Goal: Task Accomplishment & Management: Use online tool/utility

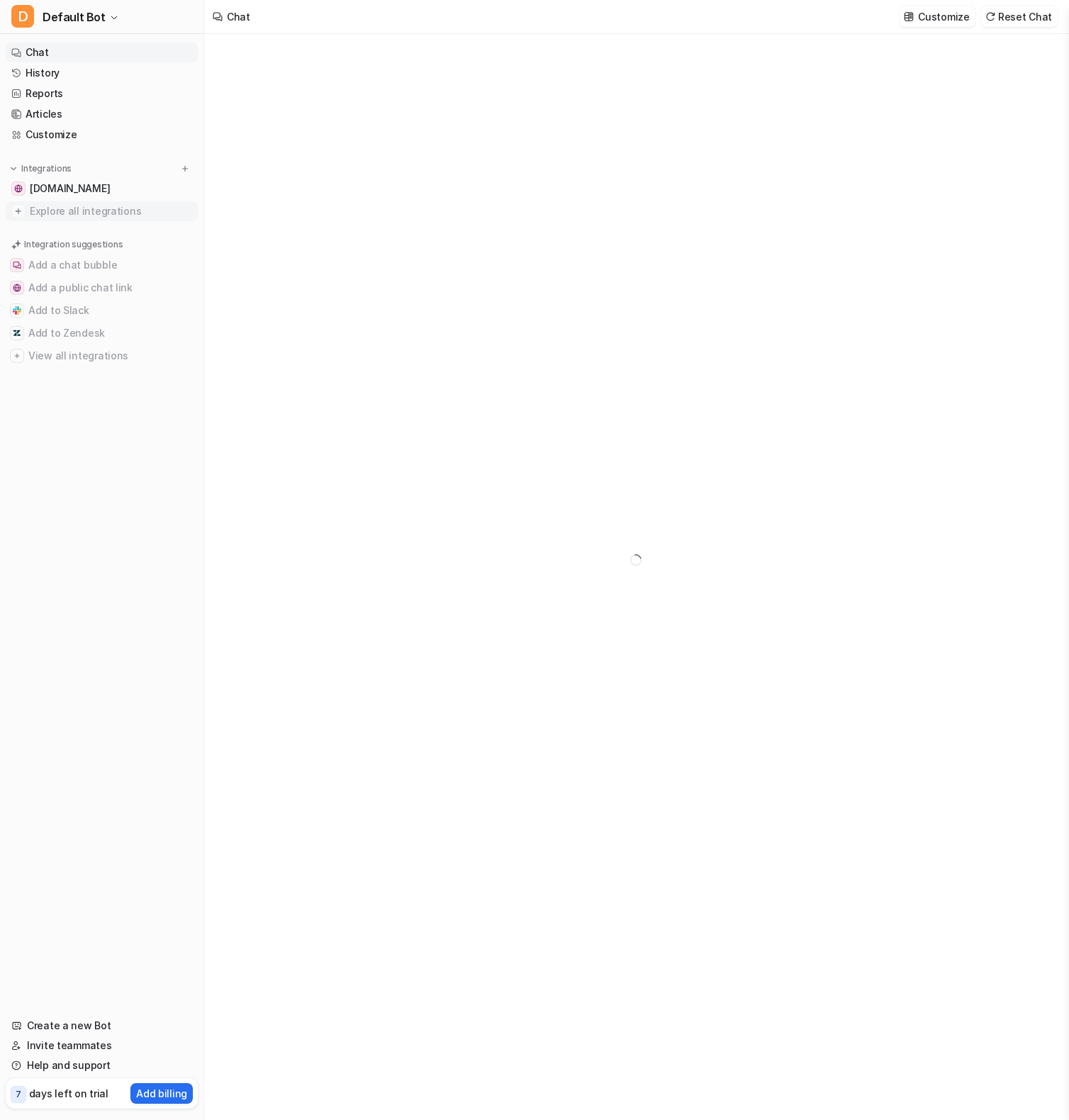
type textarea "**********"
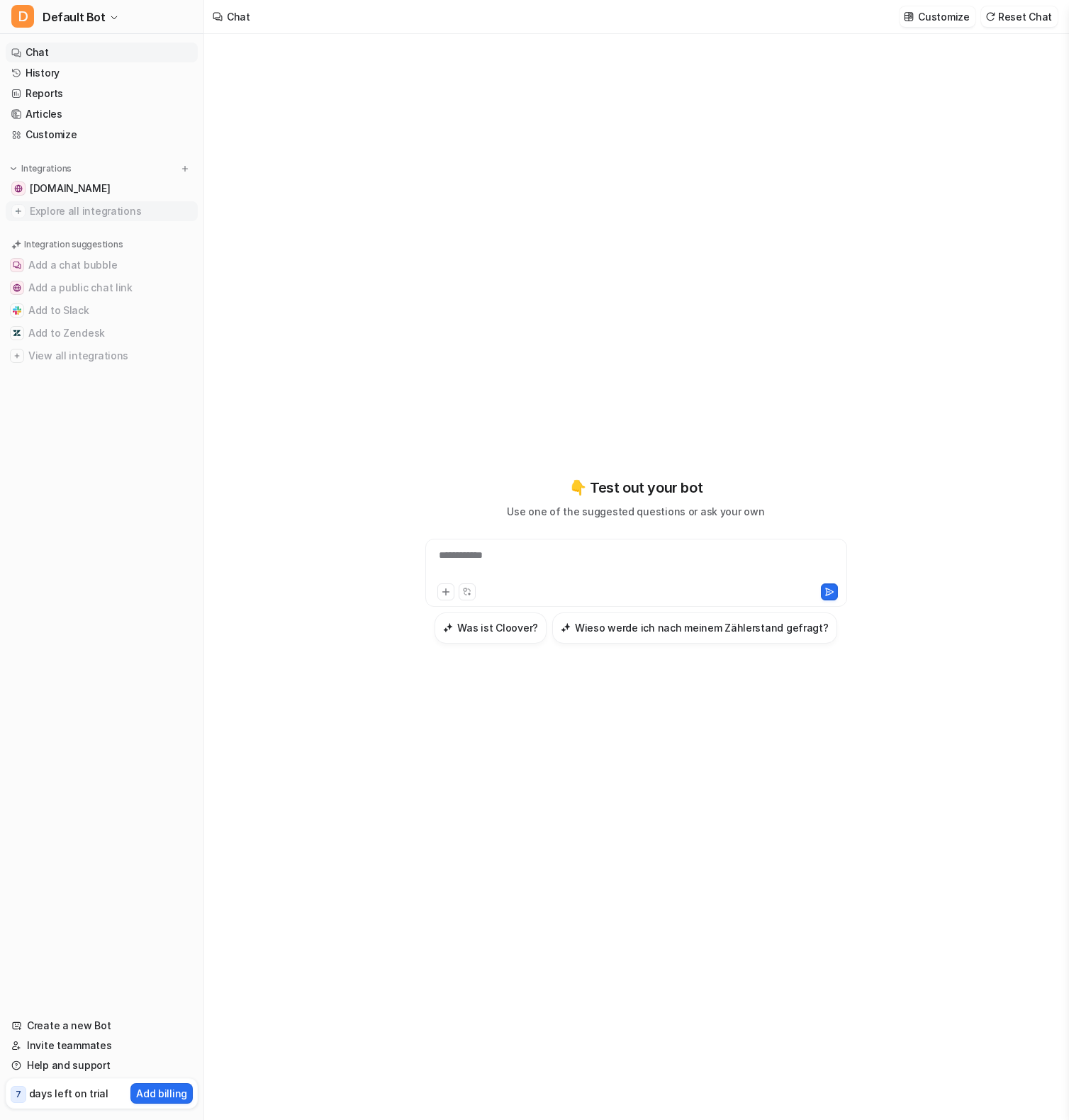
click at [69, 212] on span "Explore all integrations" at bounding box center [111, 211] width 162 height 22
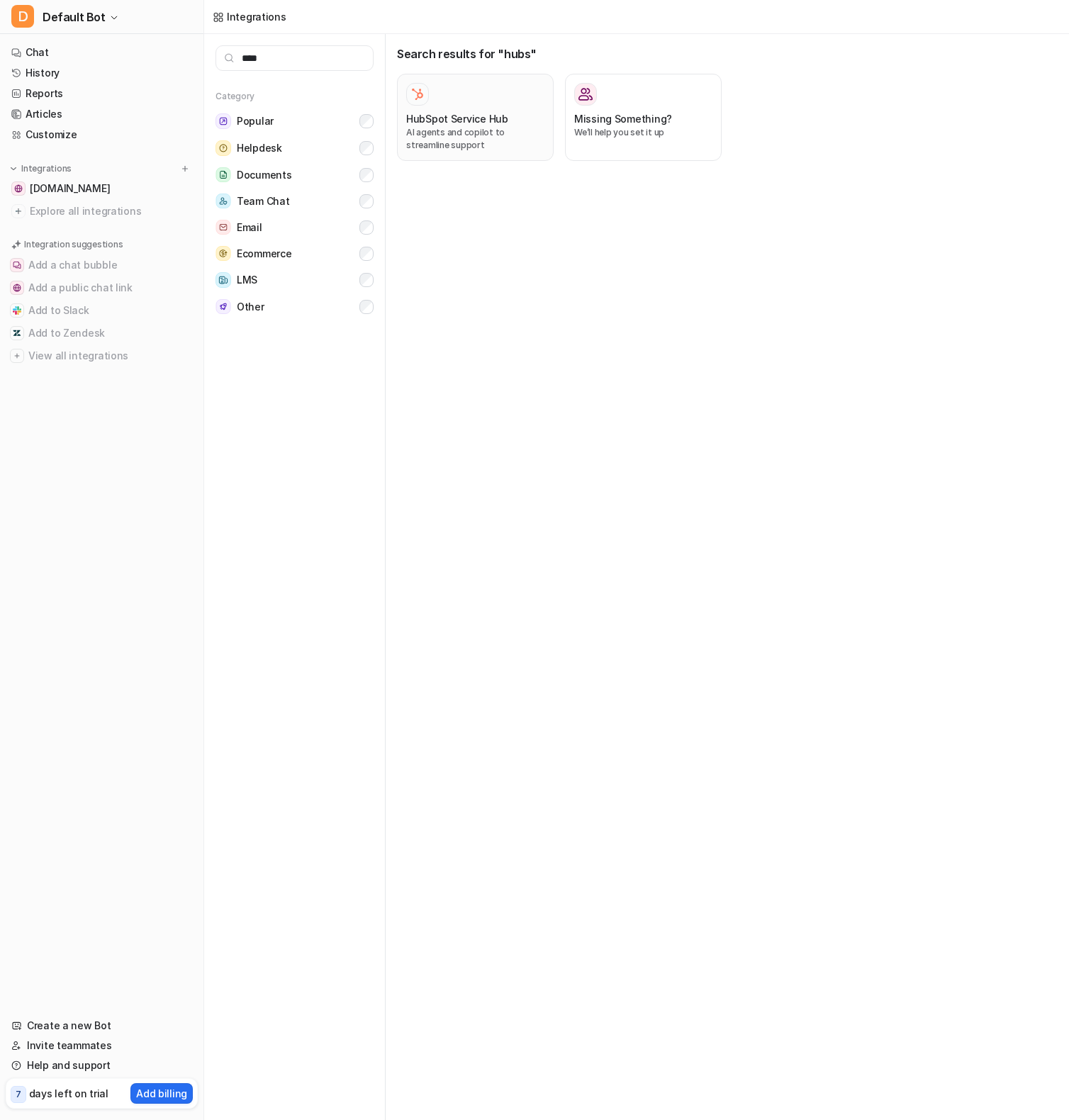
type input "****"
click at [429, 129] on p "AI agents and copilot to streamline support" at bounding box center [475, 138] width 138 height 25
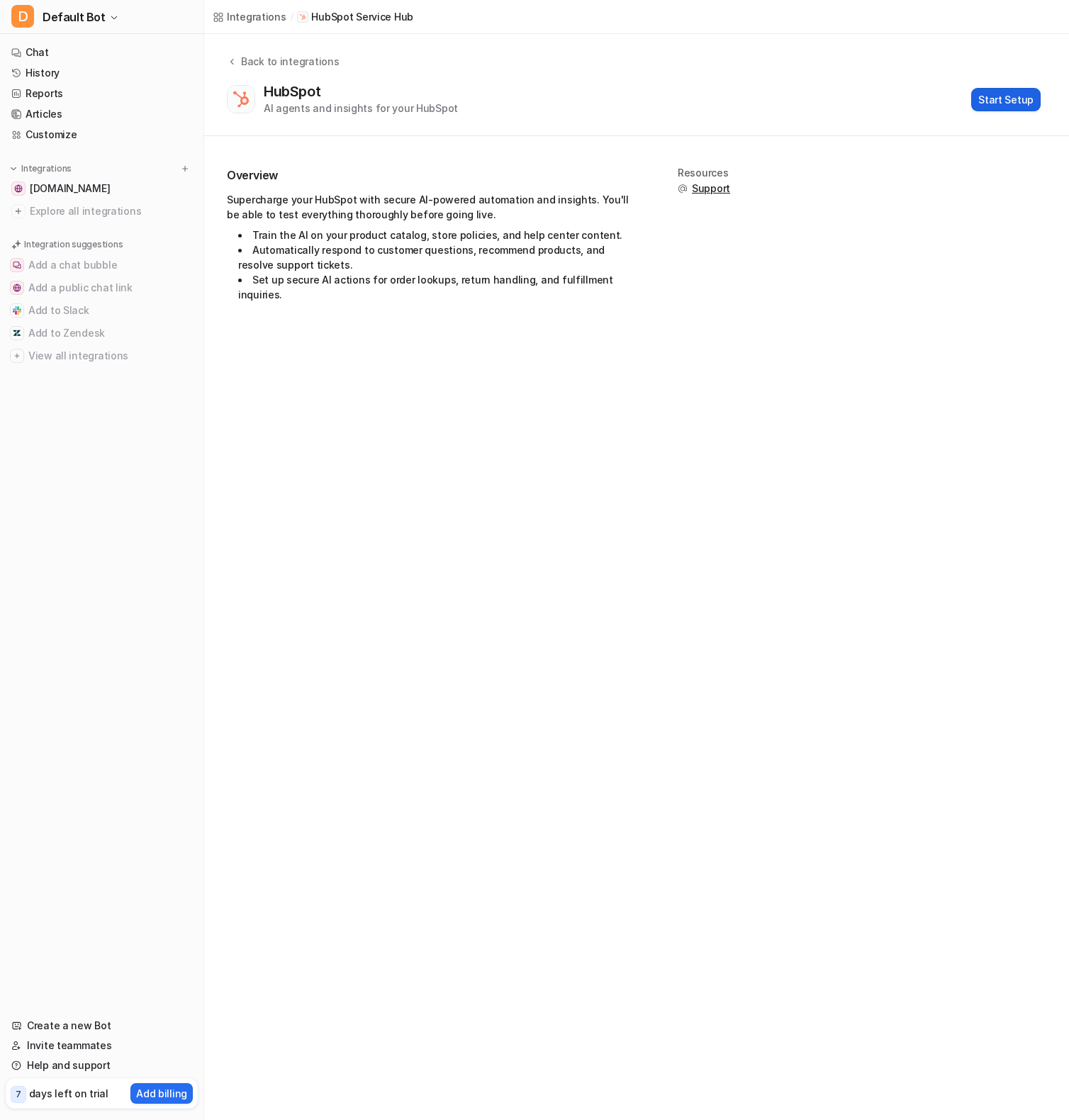
click at [997, 105] on button "Start Setup" at bounding box center [1006, 100] width 70 height 23
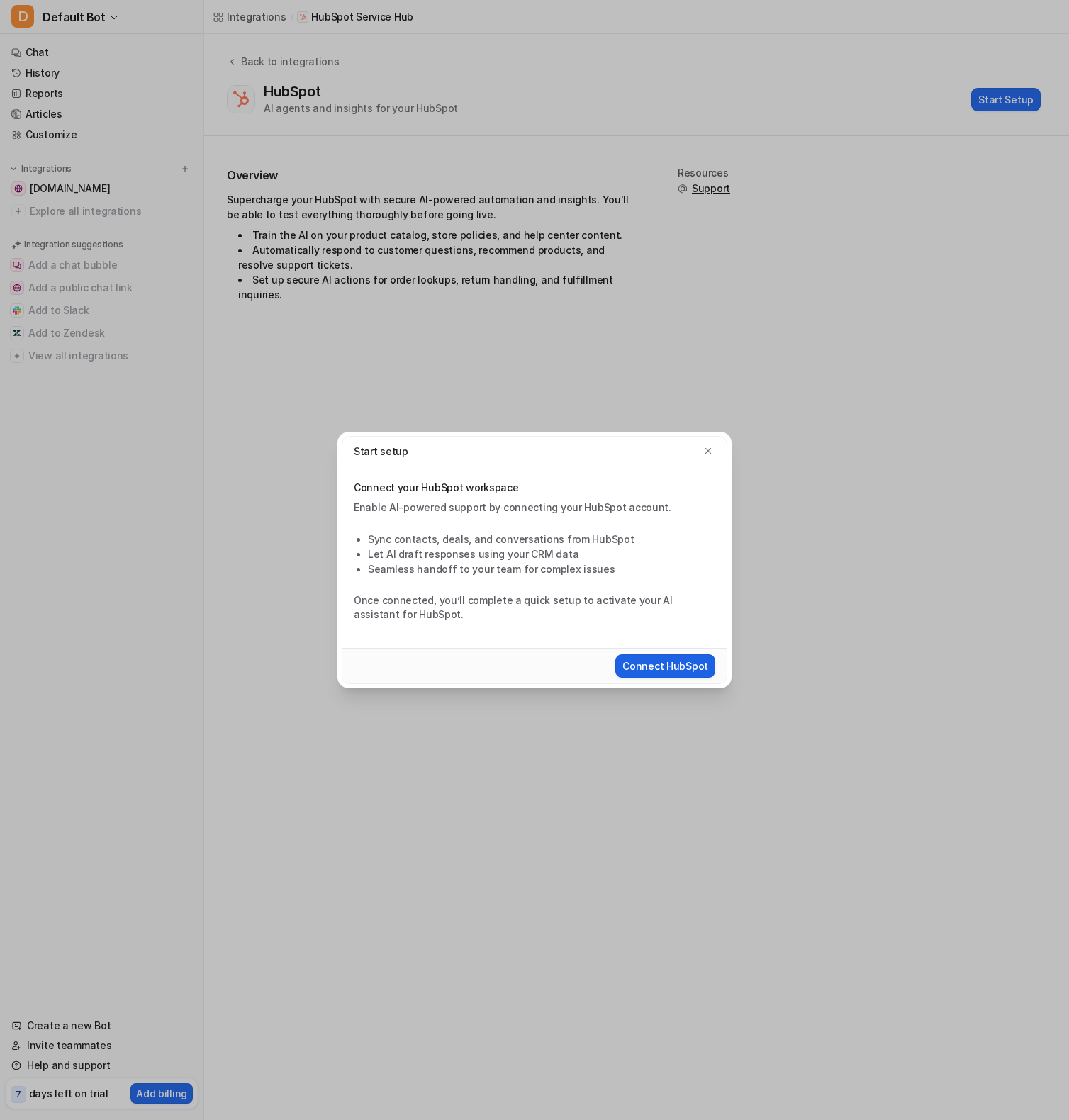
click at [680, 661] on button "Connect HubSpot" at bounding box center [665, 666] width 100 height 23
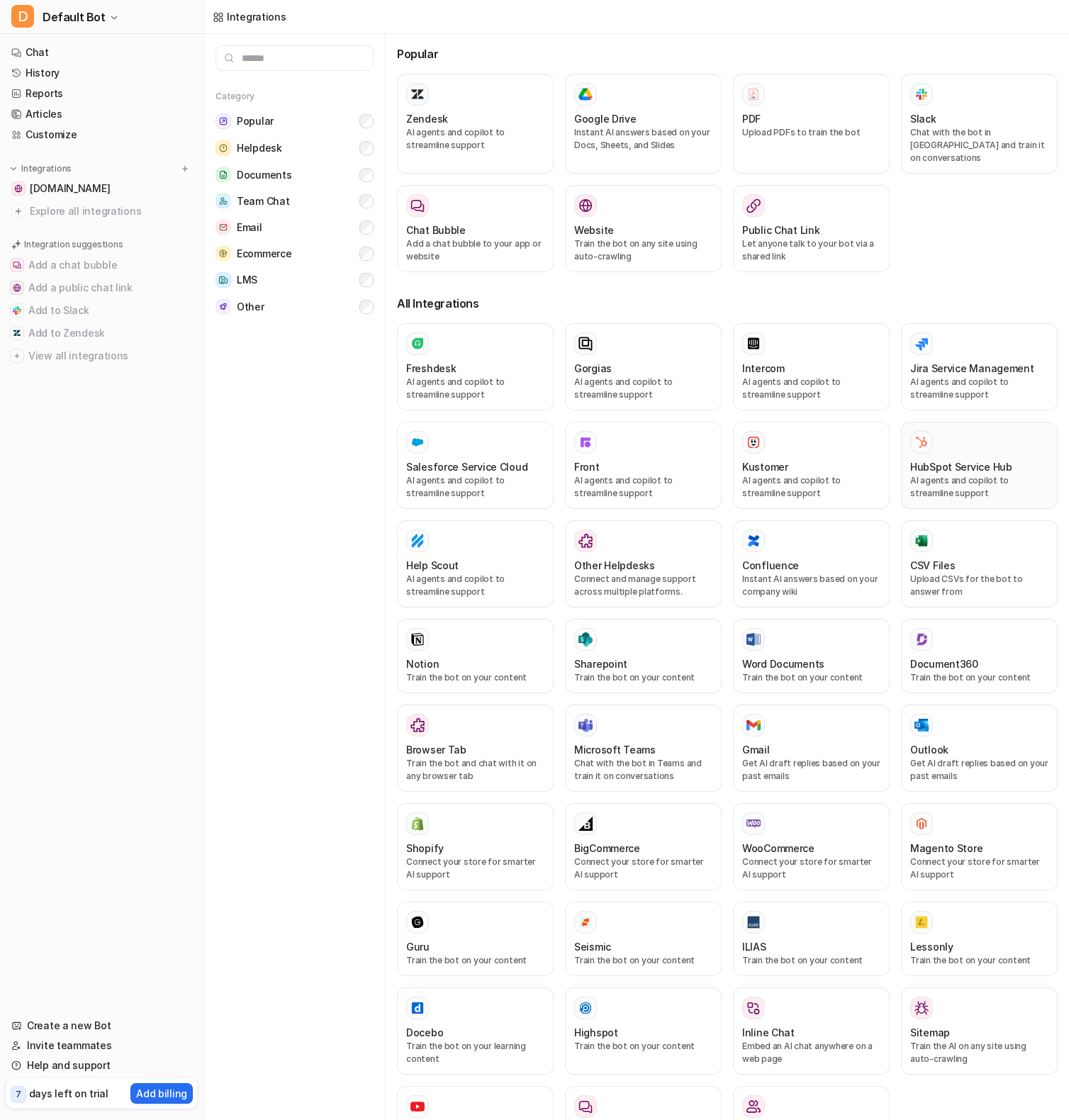
click at [918, 460] on h3 "HubSpot Service Hub" at bounding box center [962, 467] width 102 height 15
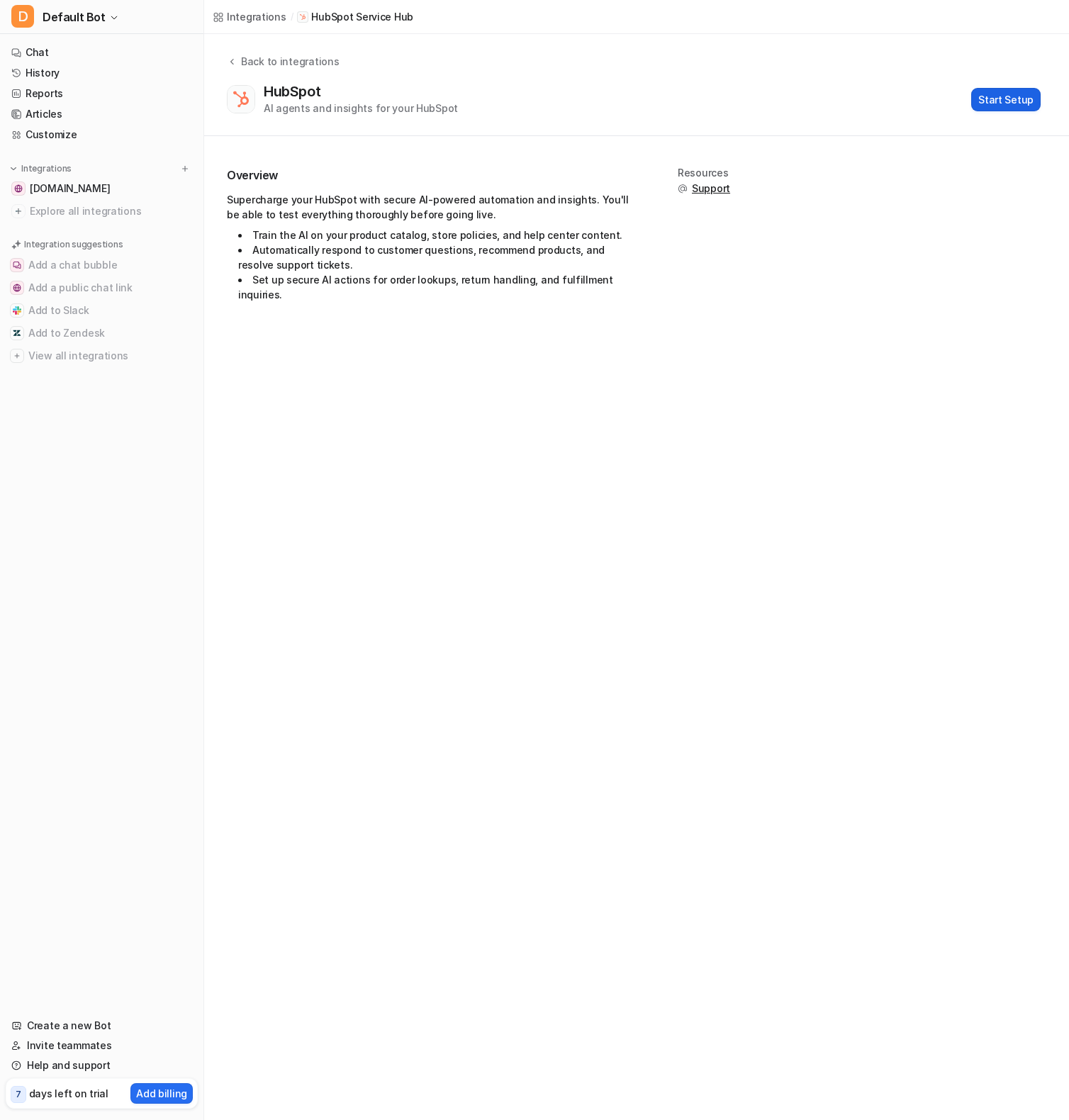
click at [1011, 101] on button "Start Setup" at bounding box center [1006, 100] width 70 height 23
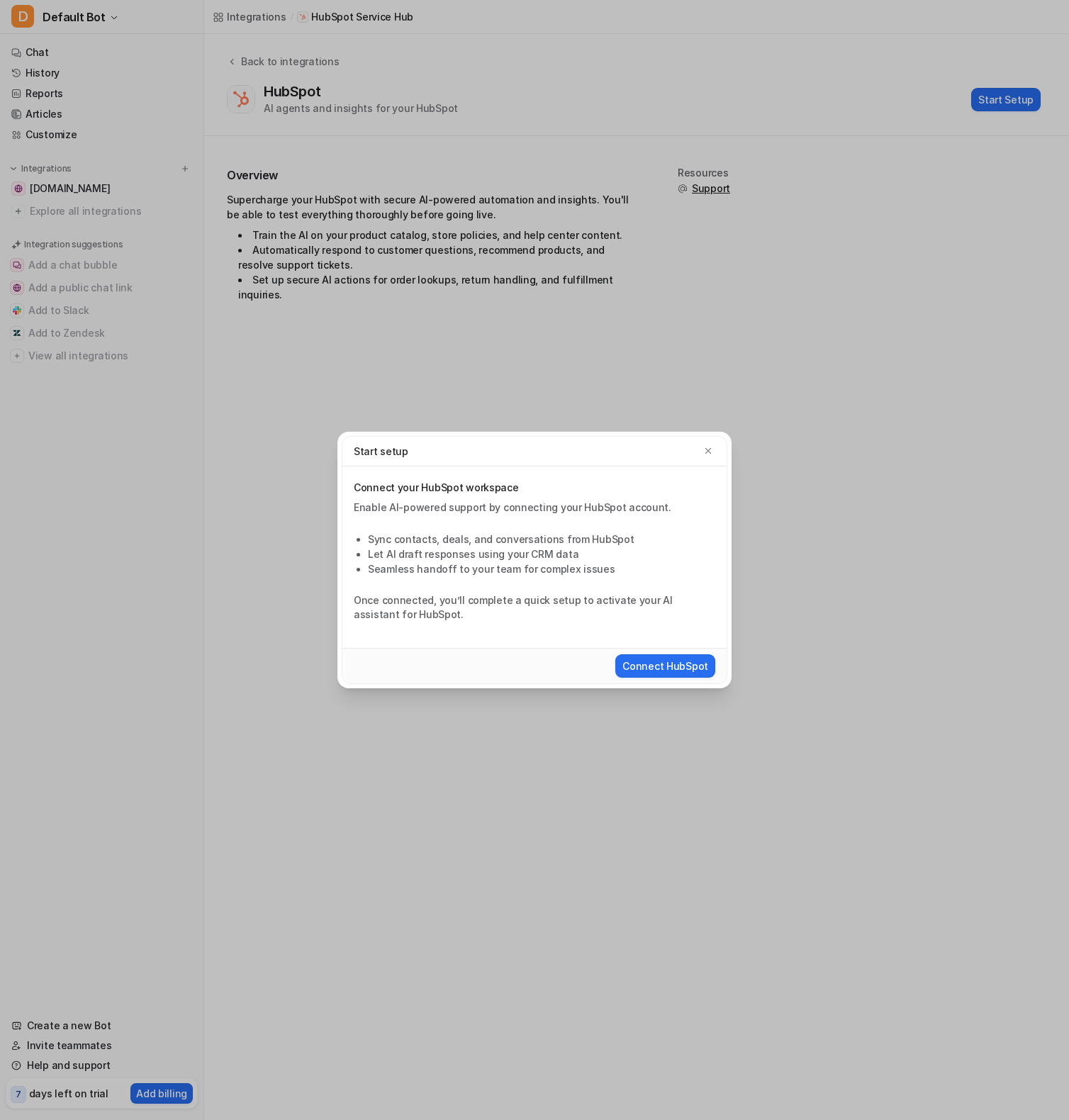
click at [644, 680] on div "Connect HubSpot" at bounding box center [534, 666] width 385 height 36
click at [653, 668] on button "Connect HubSpot" at bounding box center [665, 666] width 100 height 23
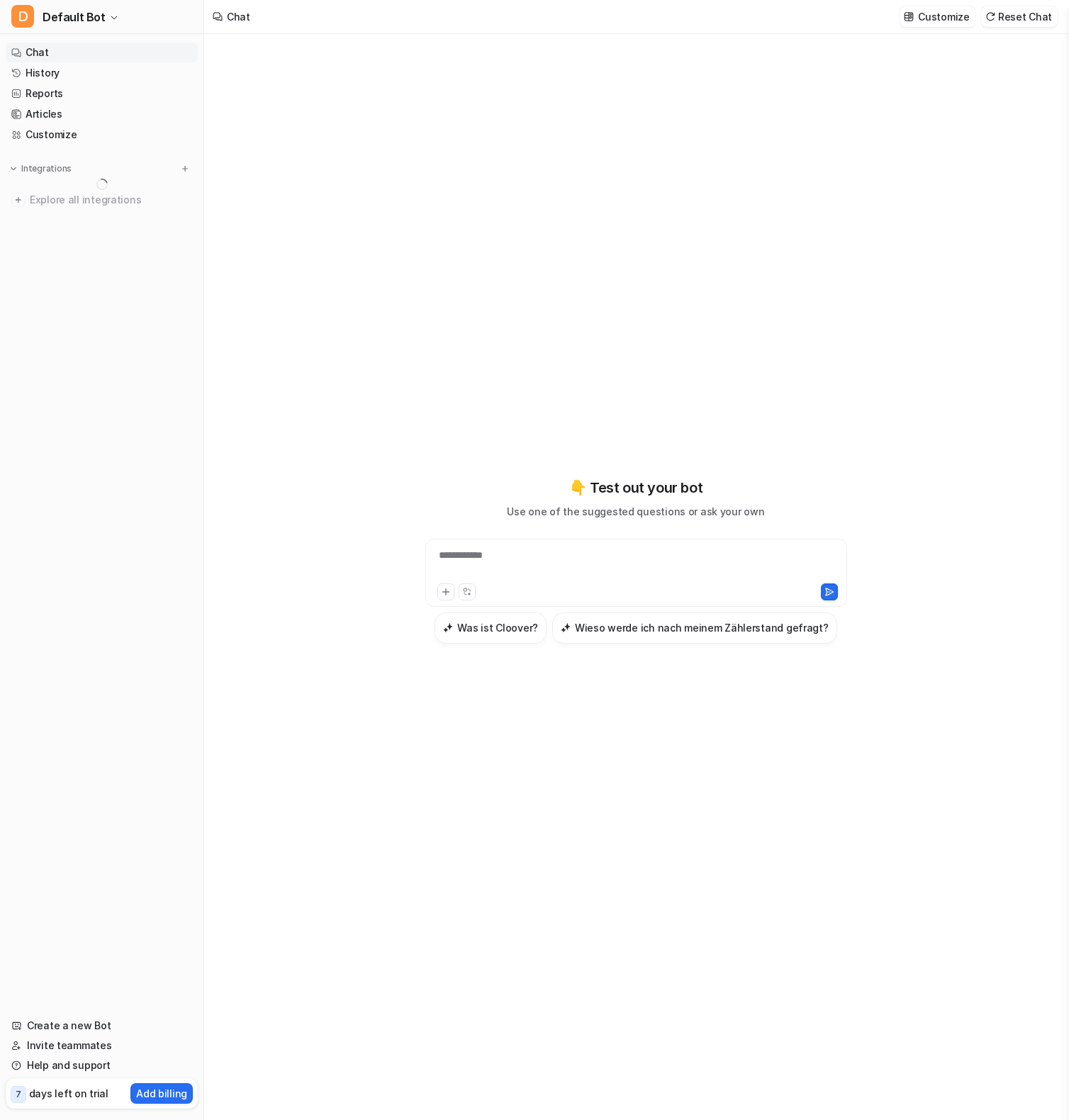
click at [108, 318] on nav "Chat History Reports Articles Customize Integrations Explore all integrations" at bounding box center [101, 521] width 203 height 968
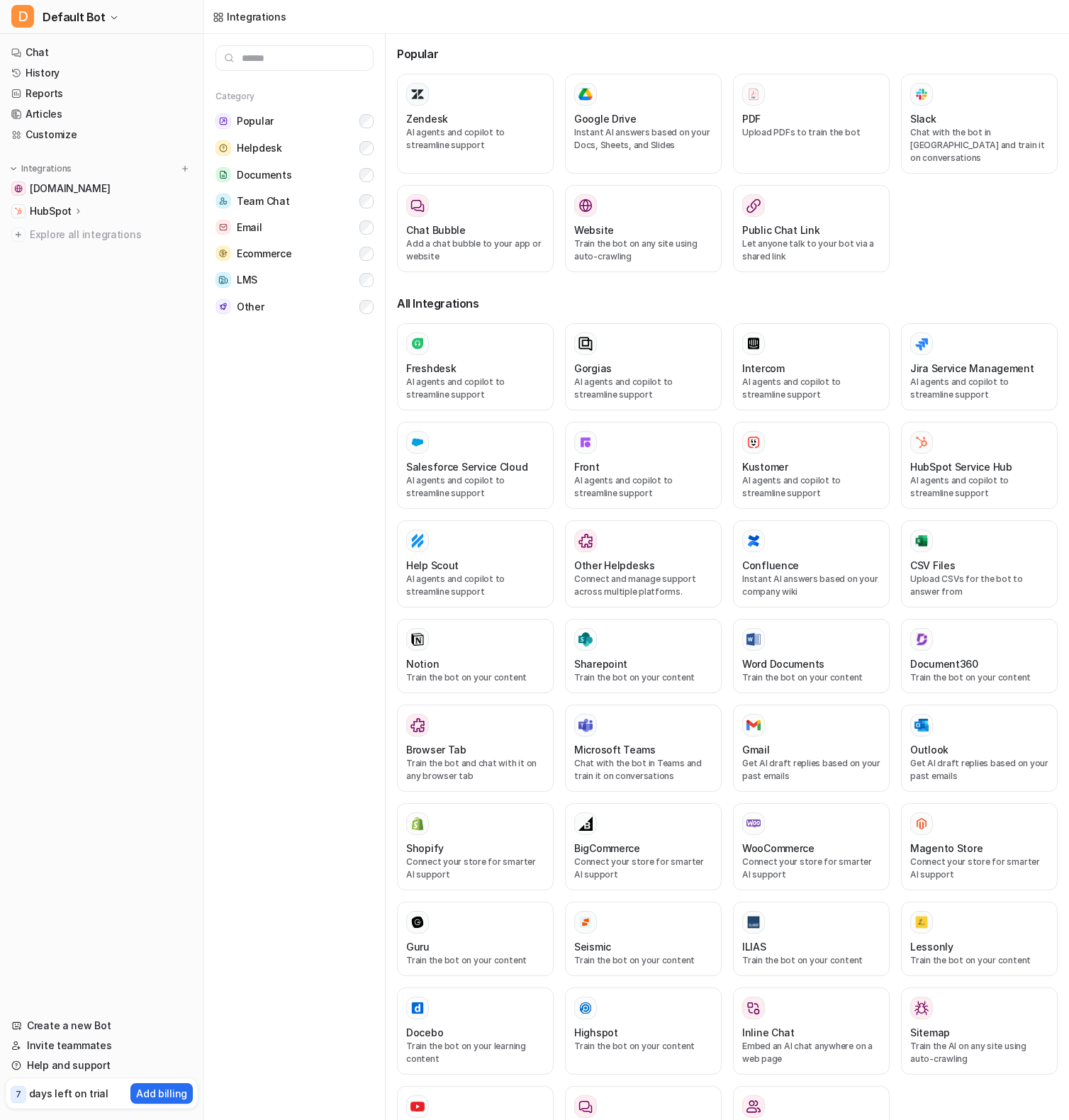
click at [63, 209] on p "HubSpot" at bounding box center [51, 211] width 42 height 14
click at [66, 227] on p "Overview" at bounding box center [63, 232] width 46 height 14
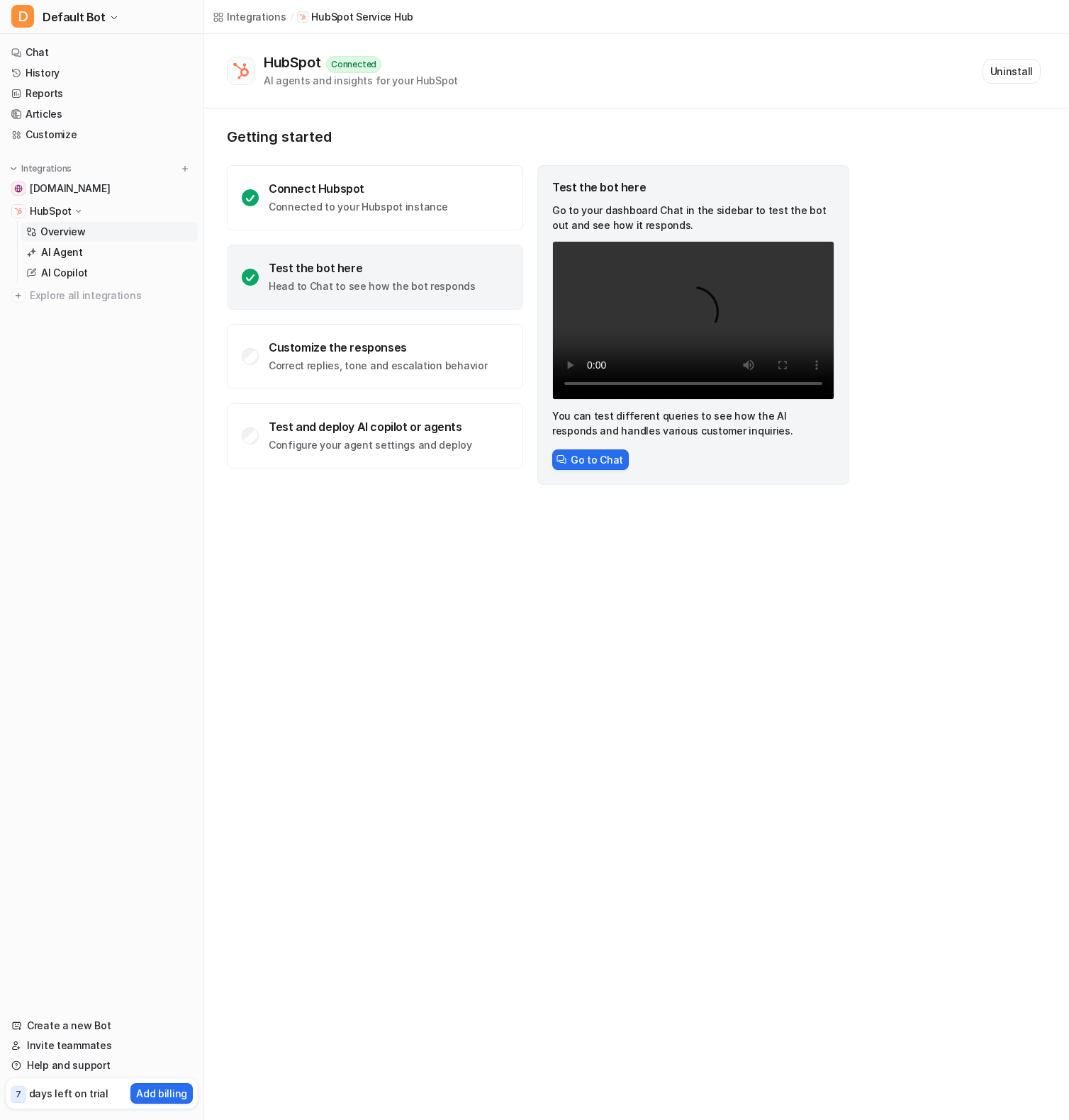
click at [361, 789] on div "Integrations / HubSpot Service Hub HubSpot Connected AI agents and insights for…" at bounding box center [534, 560] width 1069 height 1120
click at [912, 346] on div "Getting started Connect Hubspot Connected to your Hubspot instance Test the bot…" at bounding box center [636, 306] width 865 height 396
click at [399, 345] on div "Customize the responses" at bounding box center [378, 348] width 219 height 14
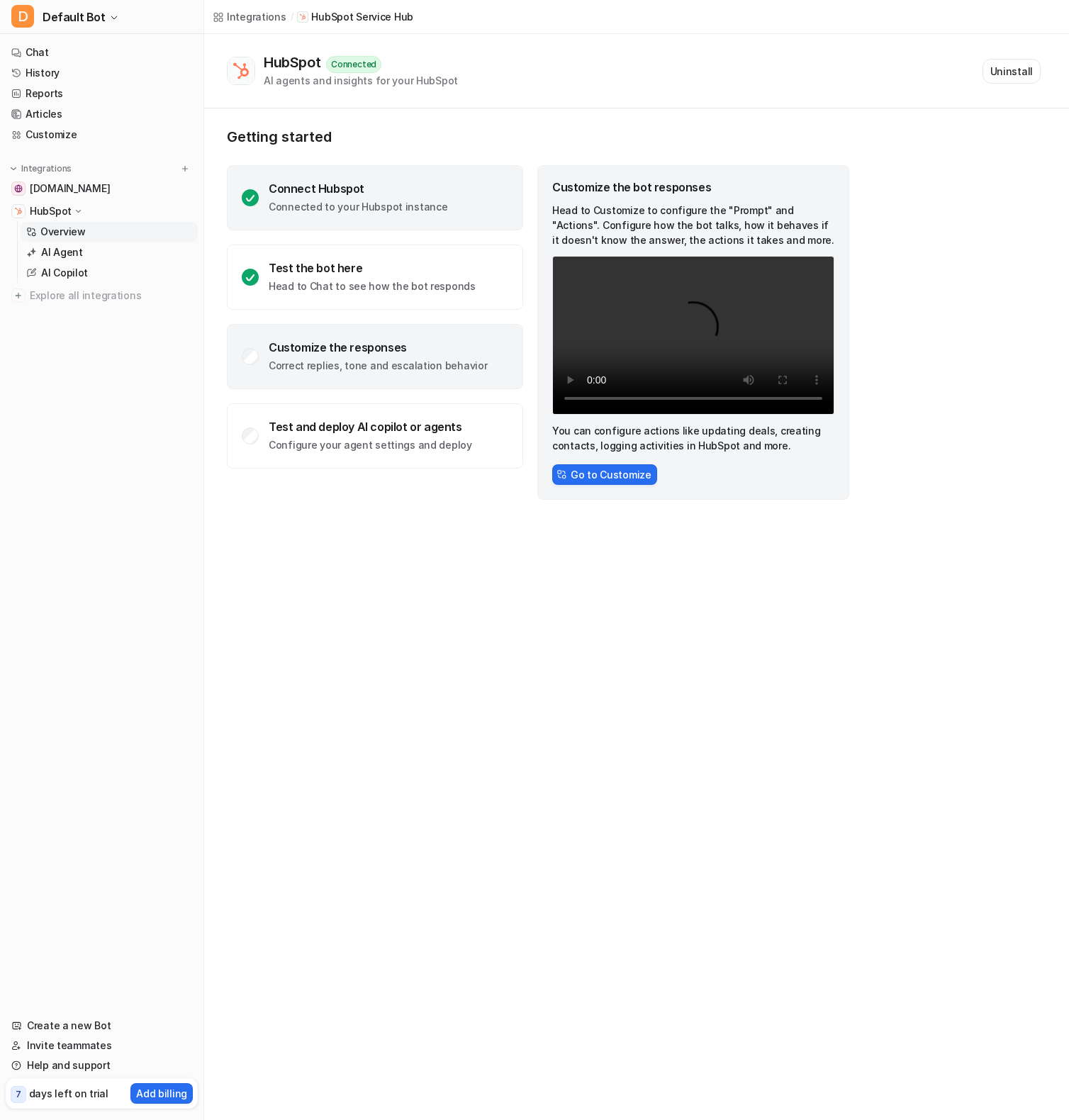
click at [375, 210] on p "Connected to your Hubspot instance" at bounding box center [358, 207] width 178 height 14
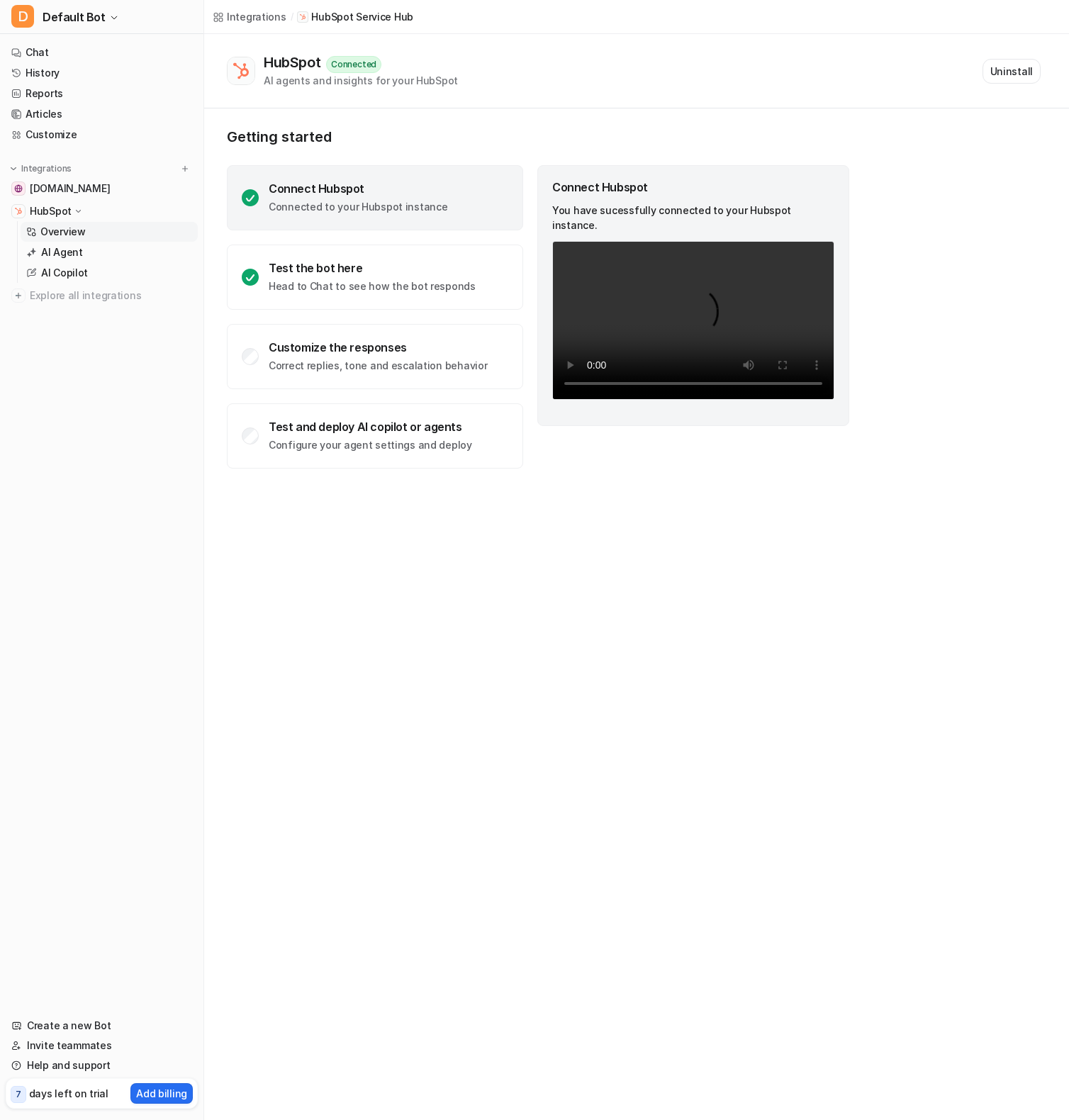
click at [470, 585] on div "Integrations / HubSpot Service Hub HubSpot Connected AI agents and insights for…" at bounding box center [534, 560] width 1069 height 1120
click at [516, 512] on div "Integrations / HubSpot Service Hub HubSpot Connected AI agents and insights for…" at bounding box center [534, 560] width 1069 height 1120
click at [399, 361] on p "Correct replies, tone and escalation behavior" at bounding box center [378, 366] width 219 height 14
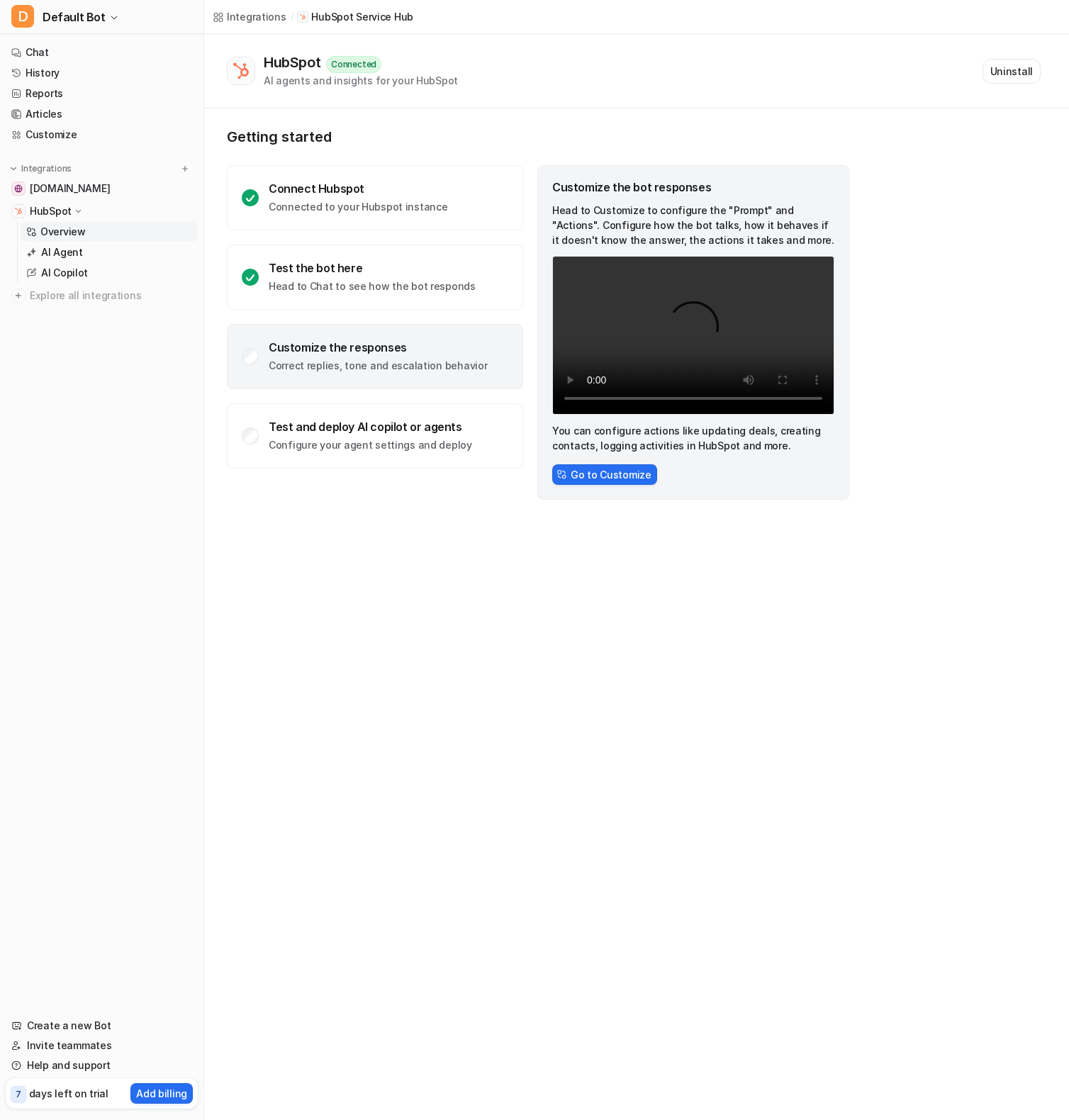
click at [575, 558] on div "Integrations / HubSpot Service Hub HubSpot Connected AI agents and insights for…" at bounding box center [534, 560] width 1069 height 1120
click at [592, 480] on button "Go to Customize" at bounding box center [605, 474] width 105 height 21
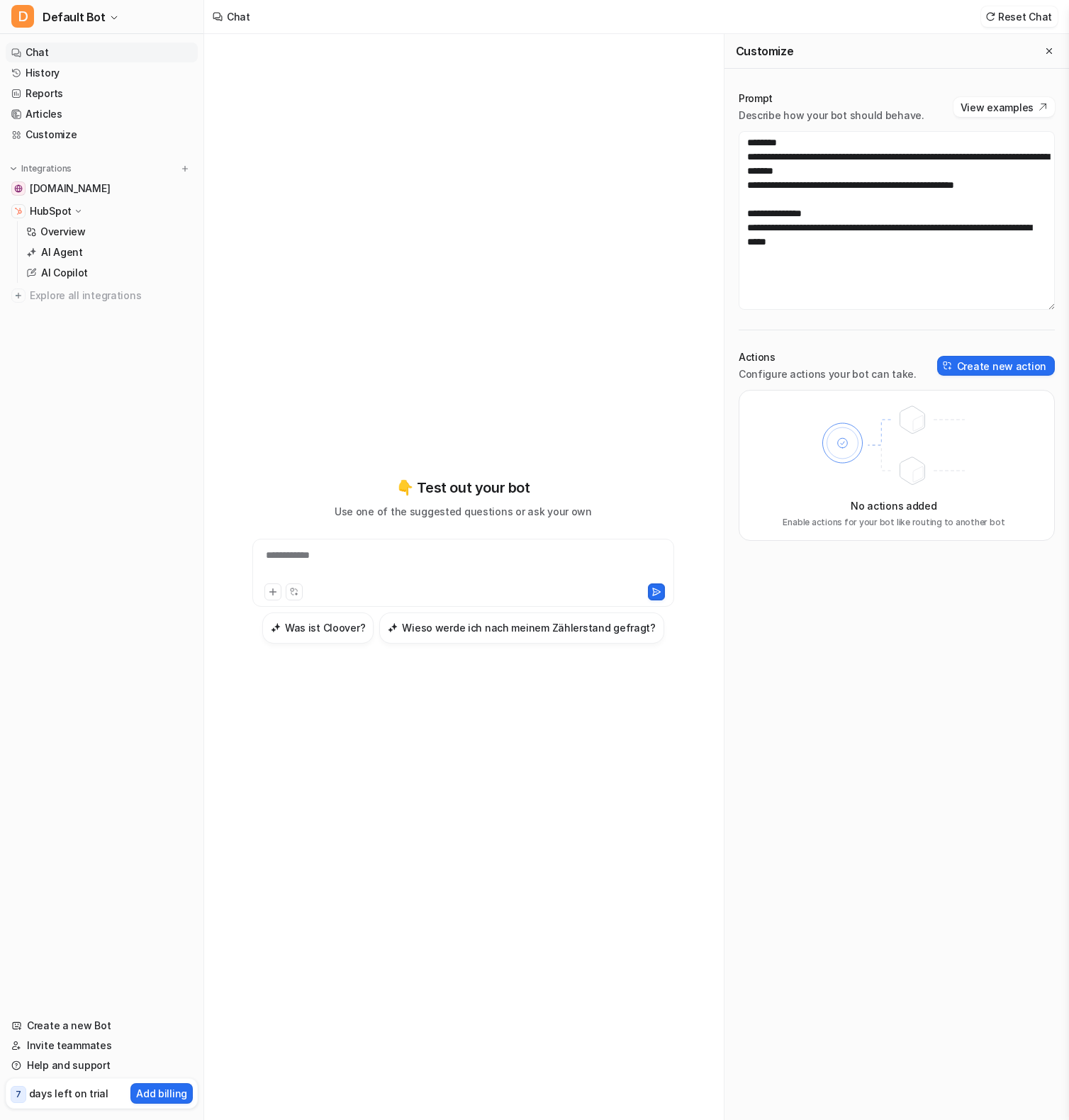
click at [550, 365] on div "**********" at bounding box center [463, 560] width 496 height 784
click at [290, 370] on div "**********" at bounding box center [463, 560] width 496 height 784
click at [465, 582] on div at bounding box center [463, 591] width 415 height 20
click at [410, 579] on div "**********" at bounding box center [463, 565] width 415 height 32
click at [365, 427] on div "👇 Test out your bot Use one of the suggested questions or ask your own Was ist …" at bounding box center [463, 560] width 496 height 784
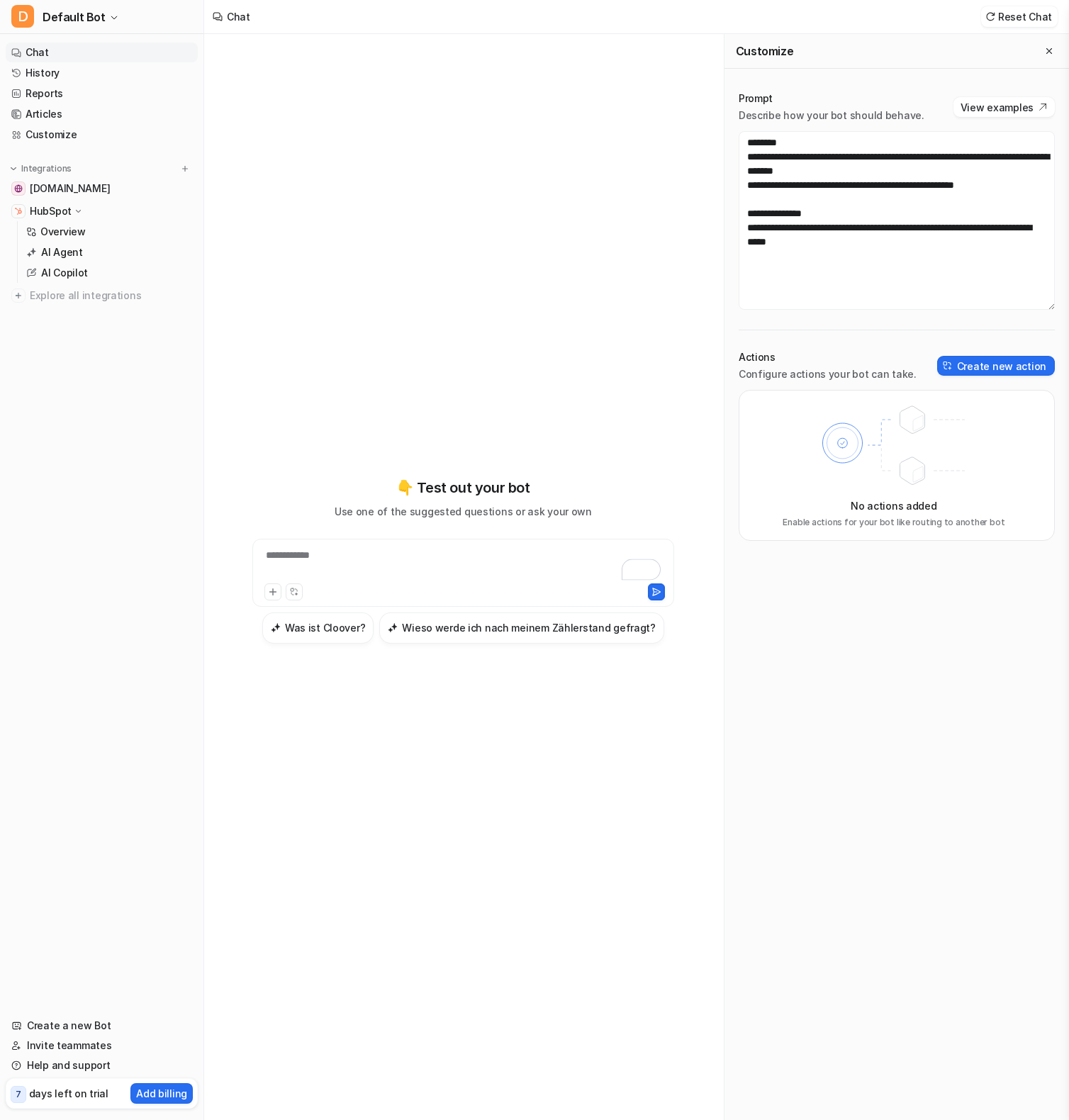
click at [909, 755] on div "**********" at bounding box center [897, 594] width 344 height 1051
click at [59, 231] on p "Overview" at bounding box center [63, 232] width 46 height 14
click at [65, 255] on p "AI Agent" at bounding box center [62, 253] width 42 height 14
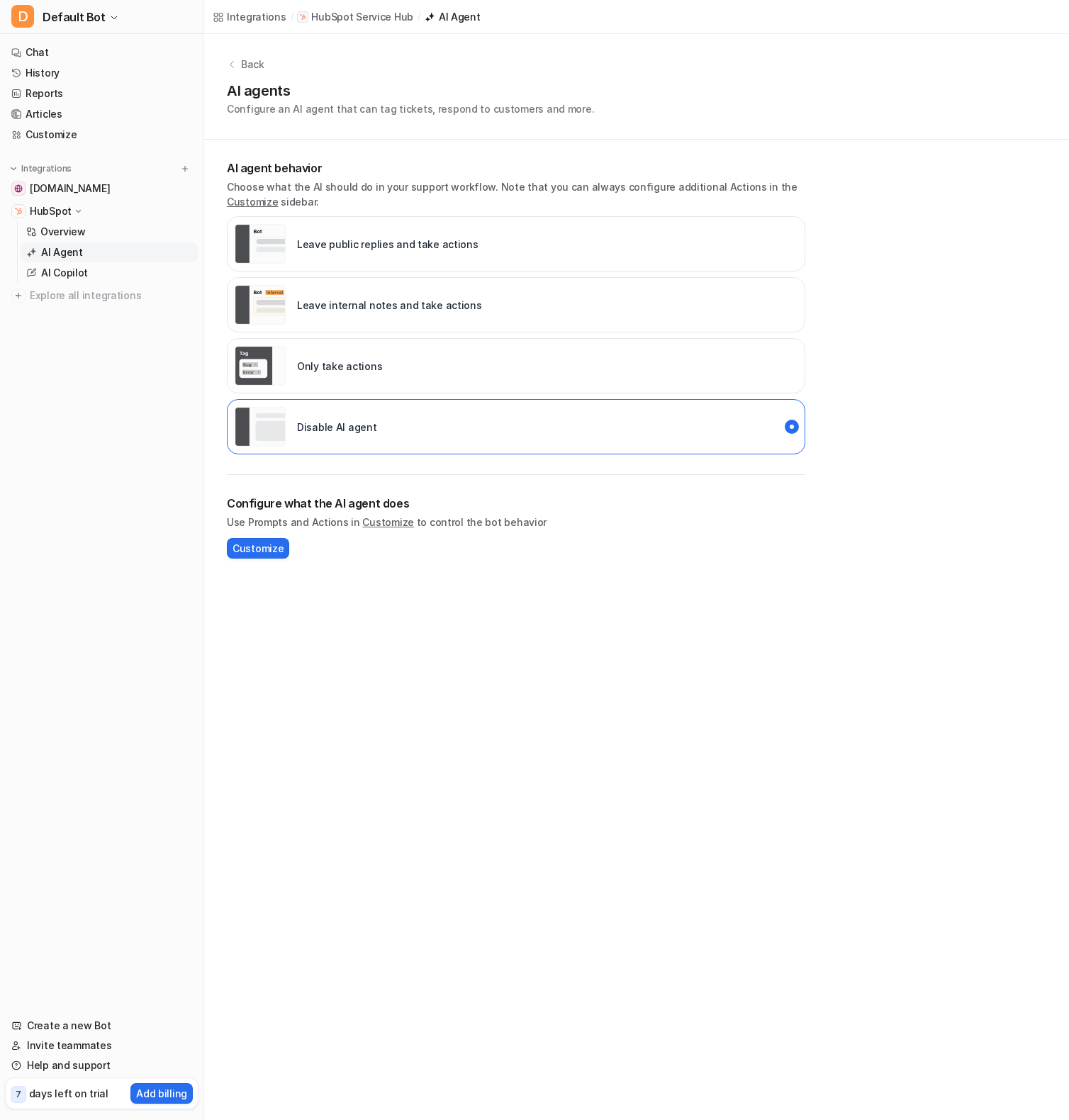
click at [111, 379] on nav "Chat History Reports Articles Customize Integrations help.cloover.co HubSpot Ov…" at bounding box center [101, 521] width 203 height 968
click at [90, 415] on nav "Chat History Reports Articles Customize Integrations help.cloover.co HubSpot Ov…" at bounding box center [101, 521] width 203 height 968
click at [460, 175] on p "AI agent behavior" at bounding box center [516, 168] width 579 height 17
click at [465, 181] on p "Choose what the AI should do in your support workflow. Note that you can always…" at bounding box center [516, 194] width 579 height 30
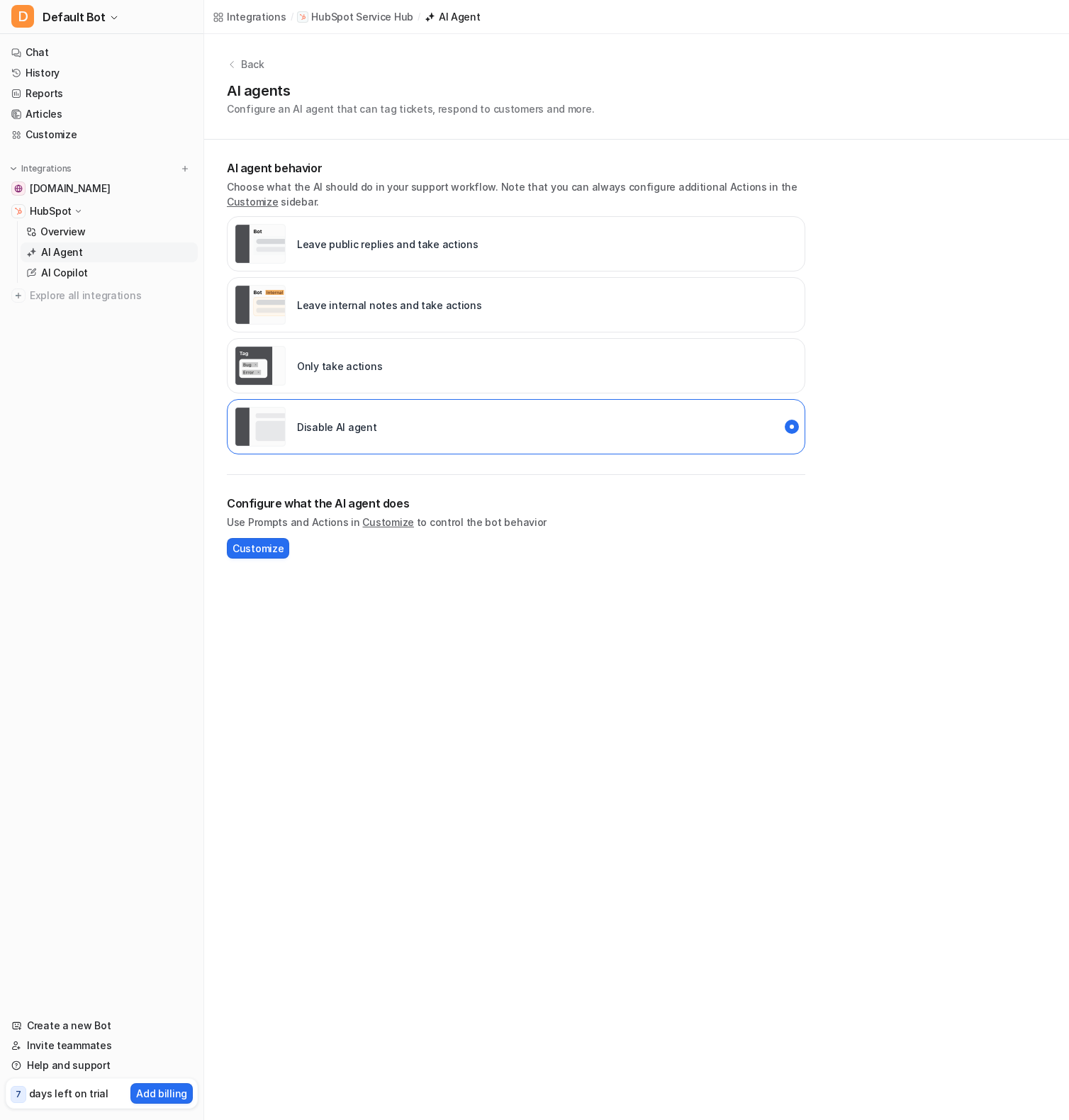
click at [470, 164] on p "AI agent behavior" at bounding box center [516, 168] width 579 height 17
click at [131, 636] on nav "Chat History Reports Articles Customize Integrations help.cloover.co HubSpot Ov…" at bounding box center [101, 521] width 203 height 968
click at [307, 602] on div "Integrations / HubSpot Service Hub / AI Agent Back AI agents Configure an AI ag…" at bounding box center [534, 560] width 1069 height 1120
click at [148, 674] on nav "Chat History Reports Articles Customize Integrations help.cloover.co HubSpot Ov…" at bounding box center [101, 521] width 203 height 968
click at [185, 650] on nav "Chat History Reports Articles Customize Integrations help.cloover.co HubSpot Ov…" at bounding box center [101, 521] width 203 height 968
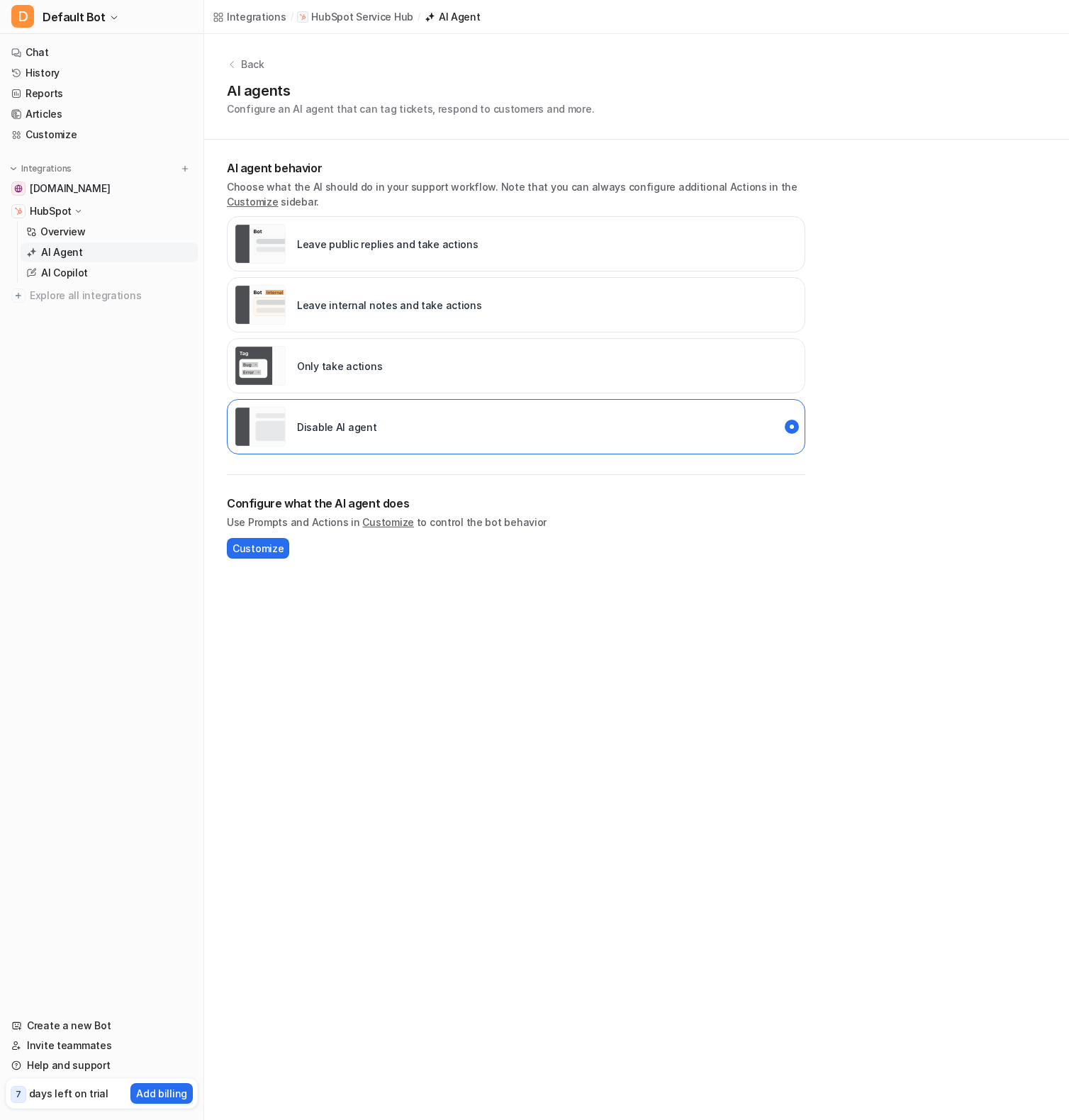
click at [370, 20] on p "HubSpot Service Hub" at bounding box center [362, 17] width 102 height 14
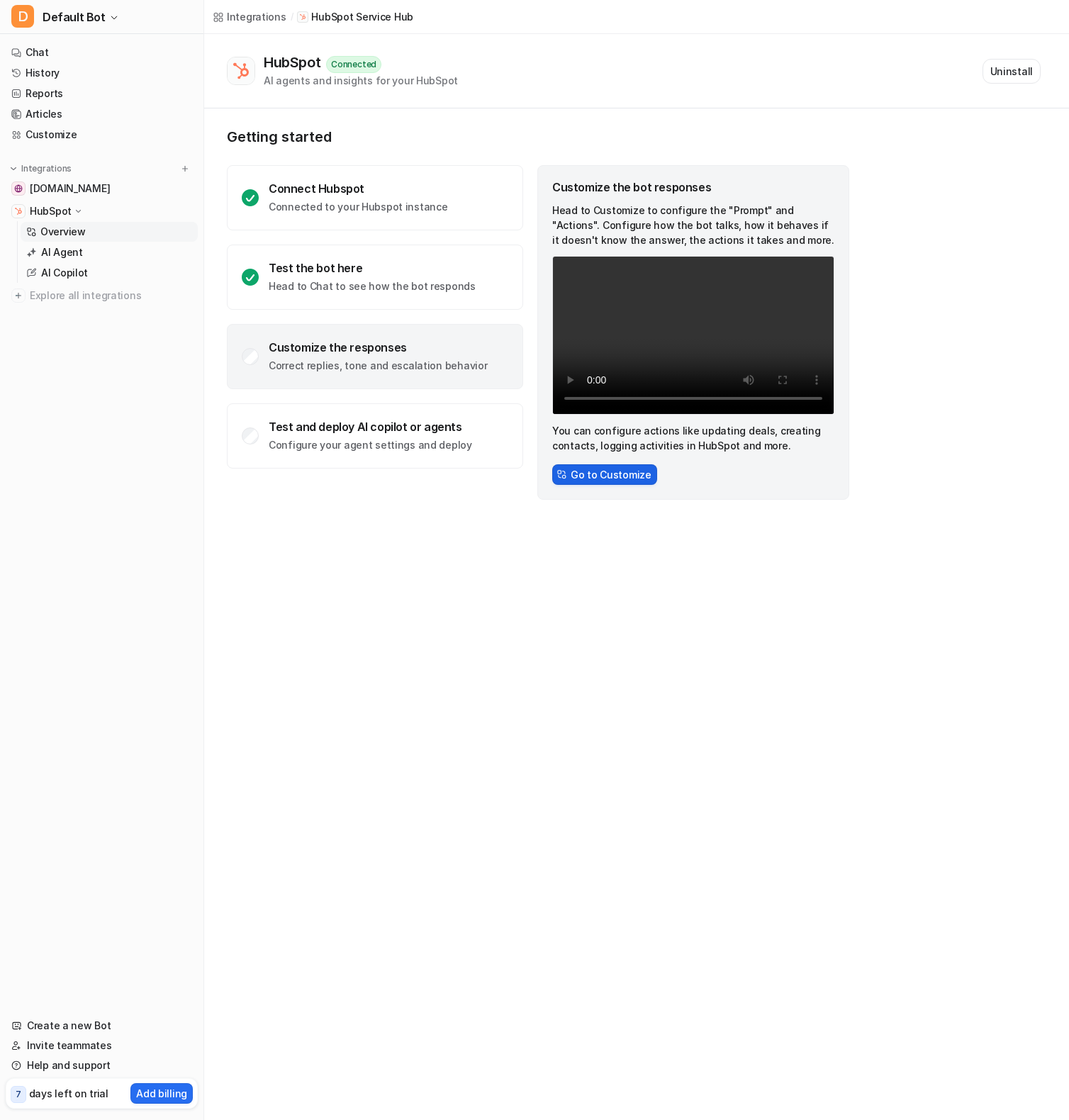
click at [594, 472] on button "Go to Customize" at bounding box center [605, 474] width 105 height 21
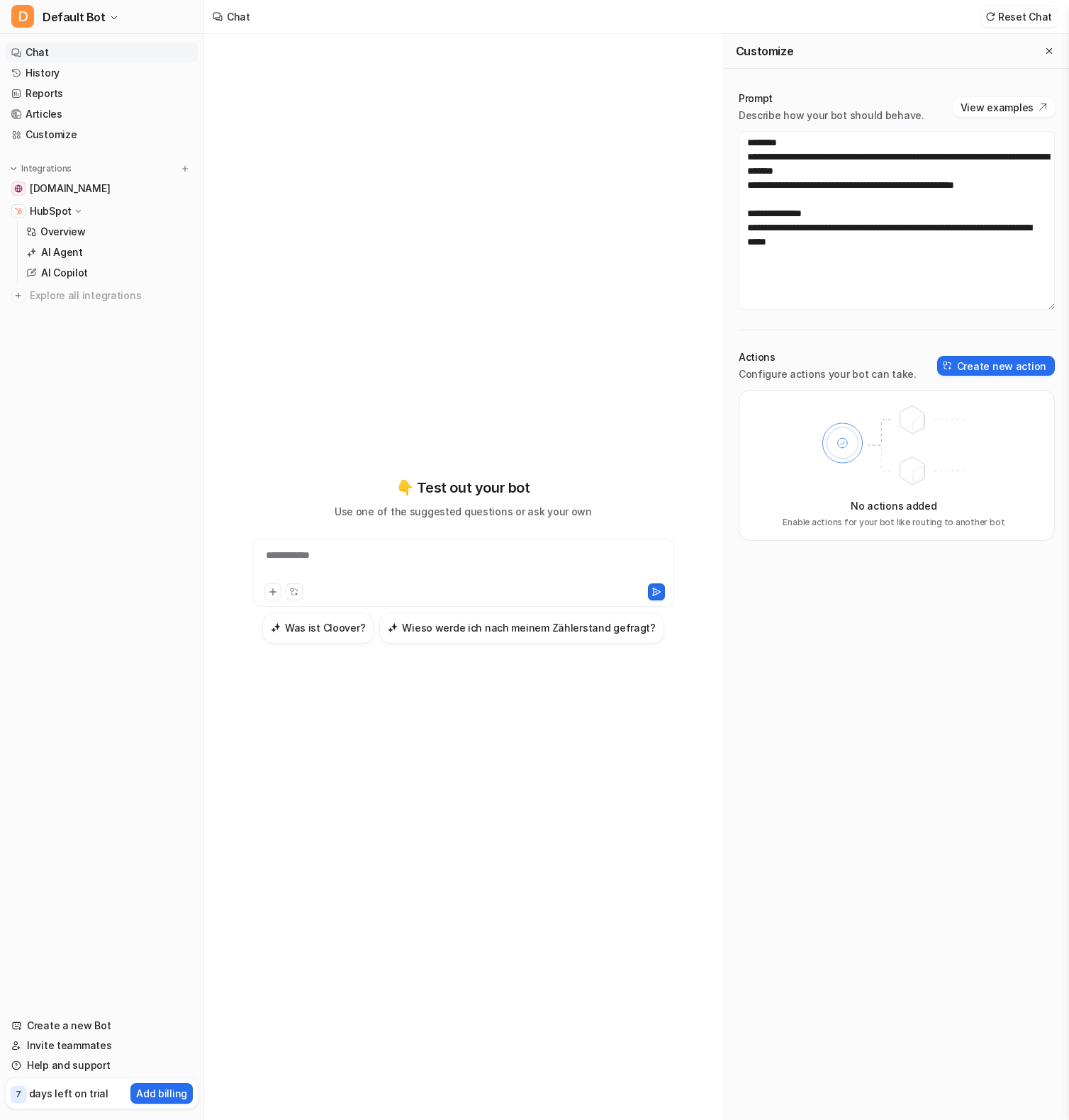
click at [330, 558] on div "**********" at bounding box center [463, 565] width 415 height 32
